Goal: Task Accomplishment & Management: Complete application form

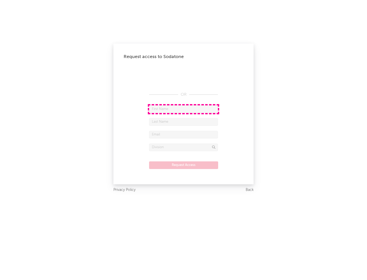
click at [183, 109] on input "text" at bounding box center [183, 109] width 69 height 8
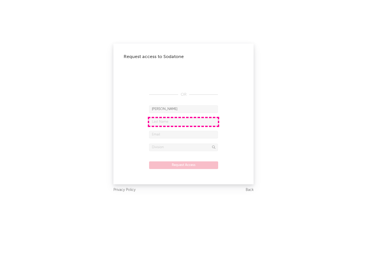
type input "[PERSON_NAME]"
click at [183, 122] on input "text" at bounding box center [183, 122] width 69 height 8
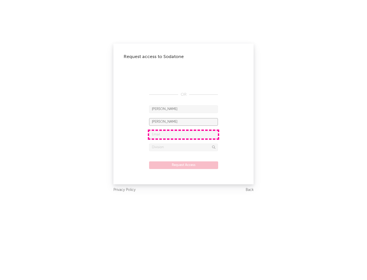
type input "[PERSON_NAME]"
click at [183, 134] on input "text" at bounding box center [183, 135] width 69 height 8
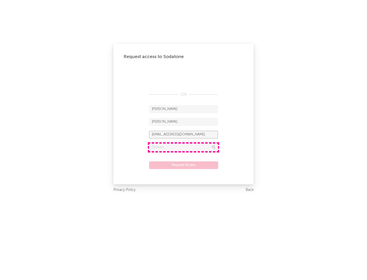
type input "[EMAIL_ADDRESS][DOMAIN_NAME]"
click at [183, 147] on input "text" at bounding box center [183, 148] width 69 height 8
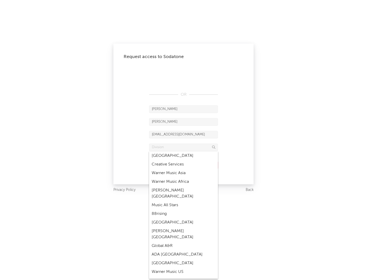
click at [182, 201] on div "Music All Stars" at bounding box center [183, 205] width 69 height 9
type input "Music All Stars"
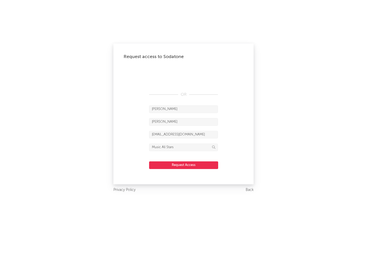
click at [183, 165] on button "Request Access" at bounding box center [183, 165] width 69 height 8
